Goal: Register for event/course

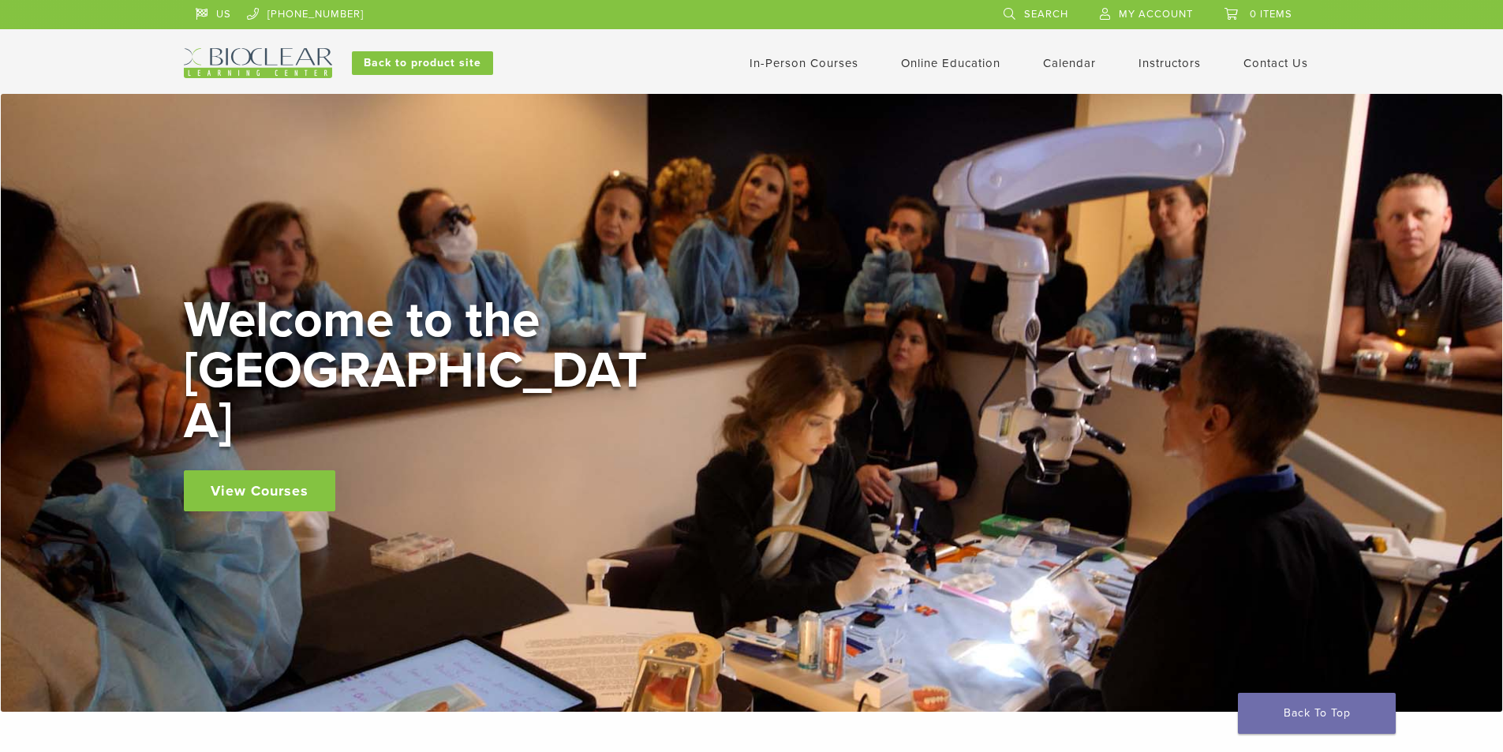
click at [263, 475] on link "View Courses" at bounding box center [259, 490] width 151 height 41
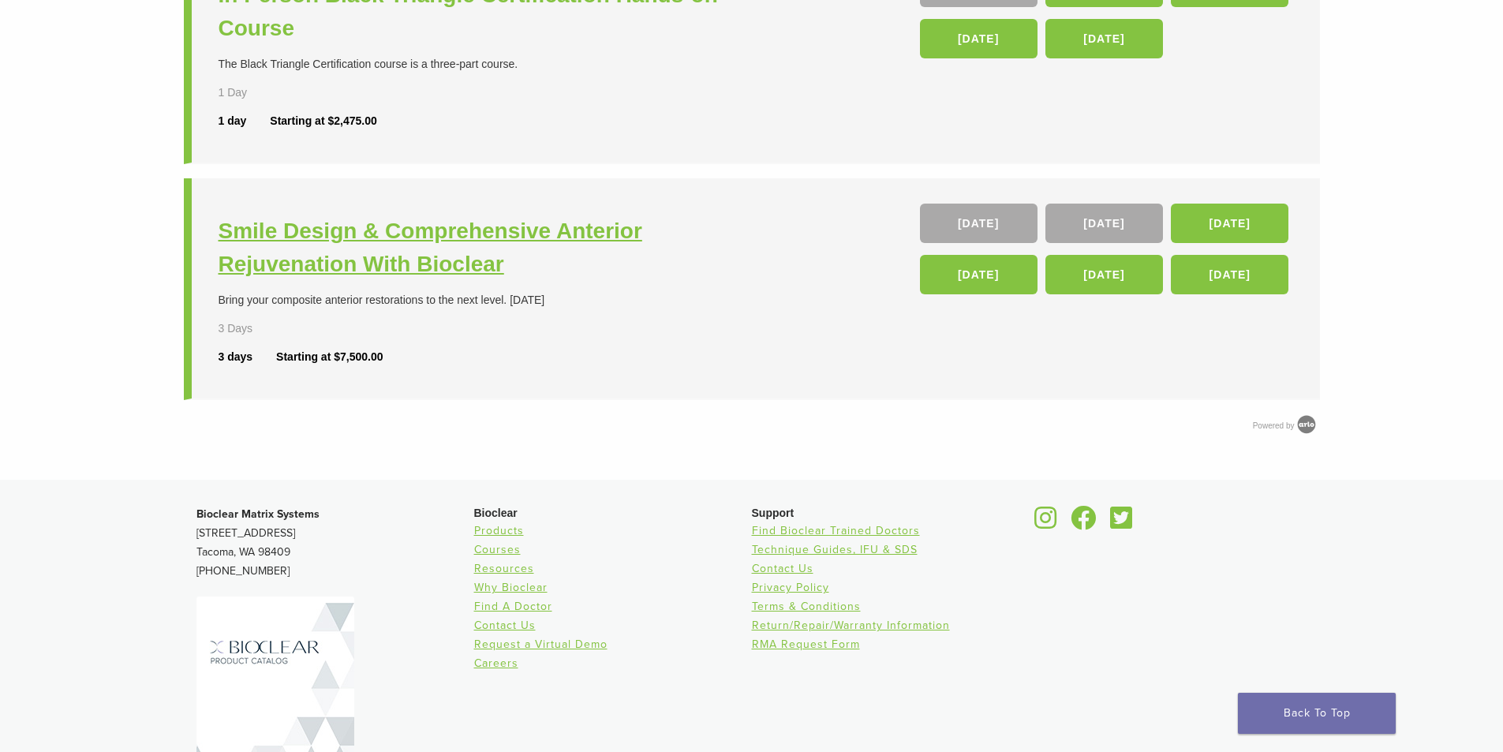
scroll to position [710, 0]
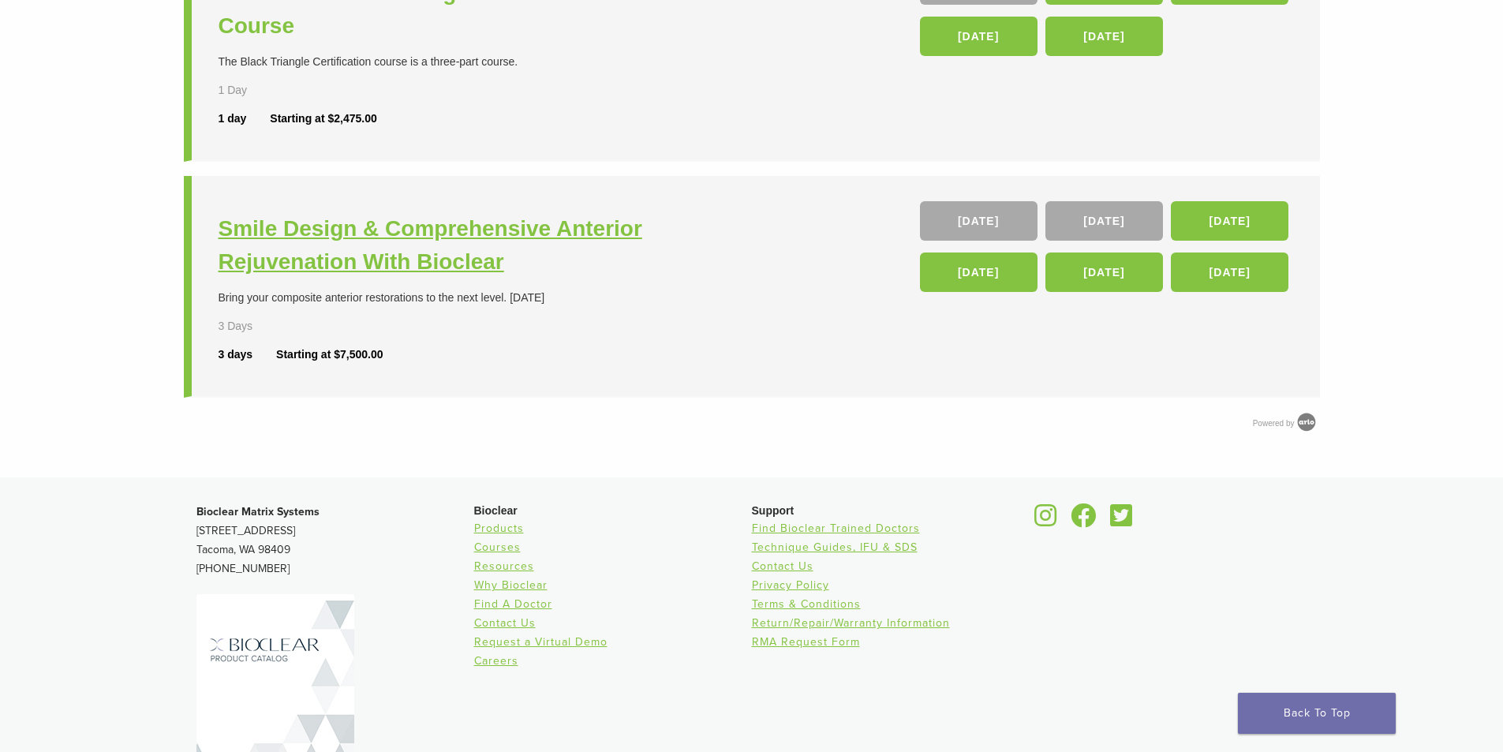
click at [413, 275] on h3 "Smile Design & Comprehensive Anterior Rejuvenation With Bioclear" at bounding box center [487, 245] width 537 height 66
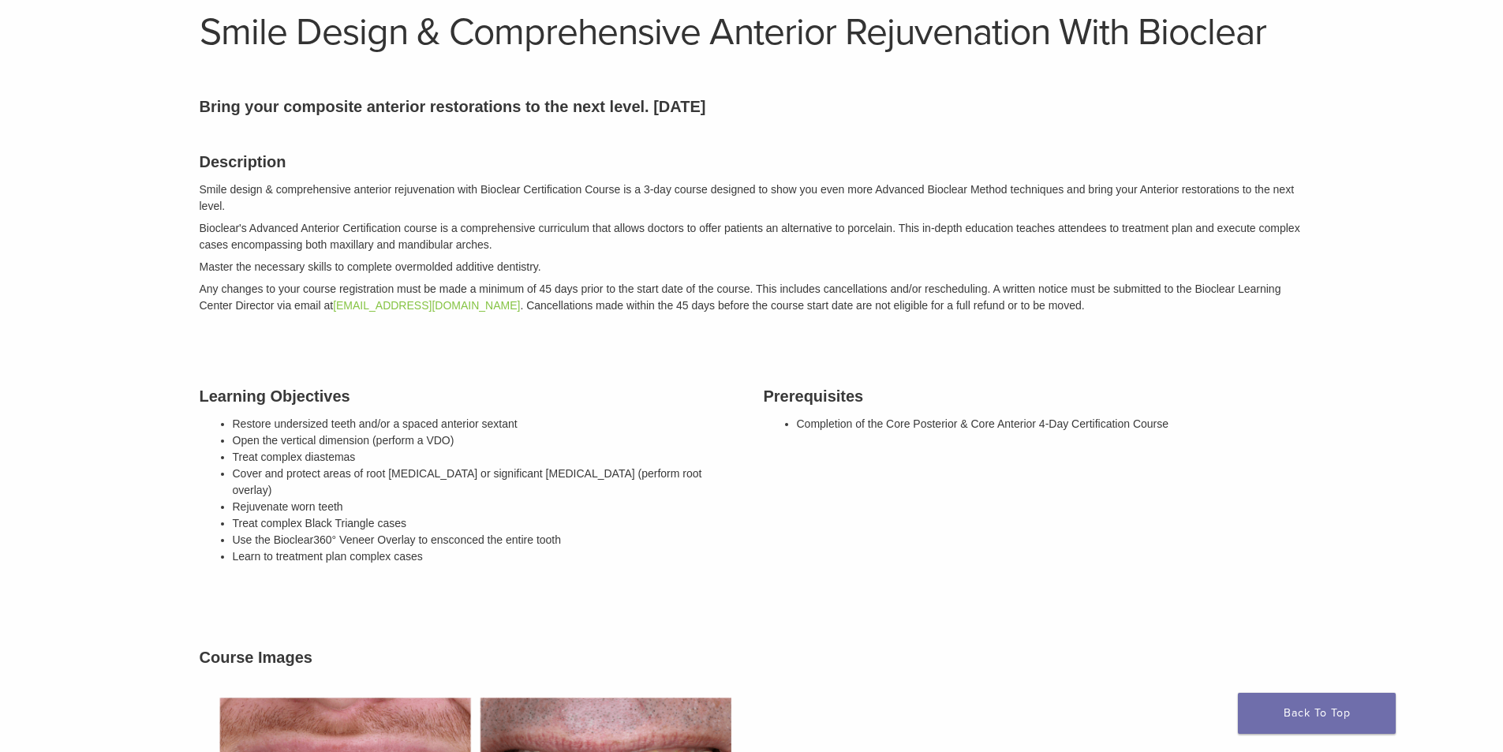
scroll to position [79, 0]
